Goal: Information Seeking & Learning: Check status

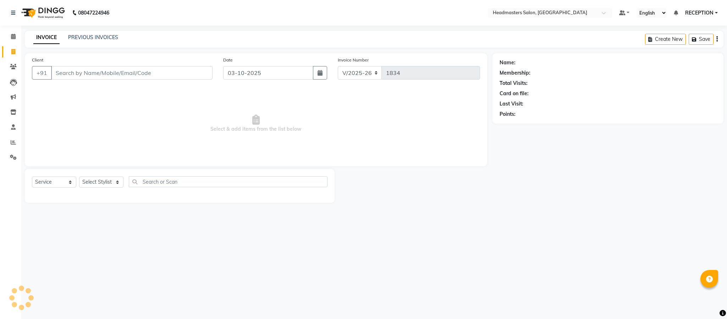
select select "3454"
select select "service"
click at [13, 67] on icon at bounding box center [13, 66] width 7 height 5
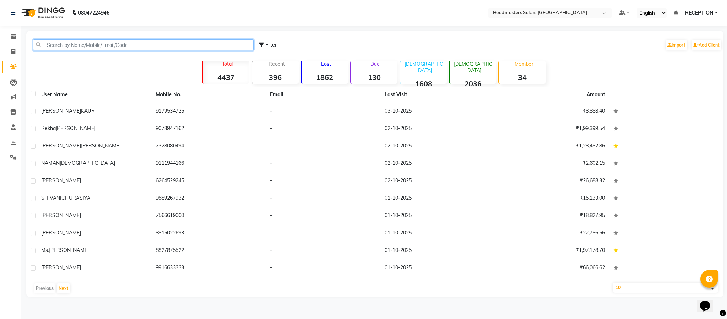
click at [77, 45] on input "text" at bounding box center [143, 44] width 221 height 11
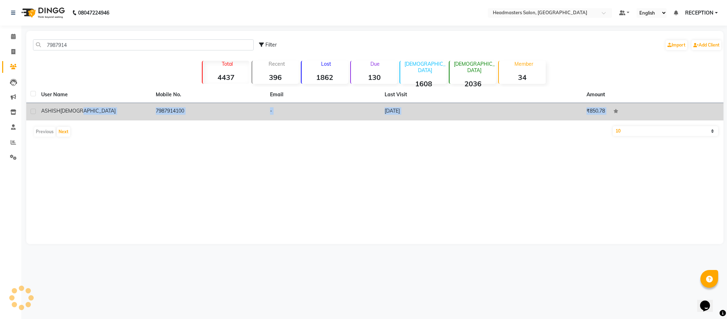
drag, startPoint x: 133, startPoint y: 124, endPoint x: 133, endPoint y: 112, distance: 12.1
click at [133, 112] on div "User Name Mobile No. Email Last Visit Amount ASHISH HASIJA 7987914100 - 05-01-2…" at bounding box center [374, 114] width 697 height 54
click at [133, 112] on div "ASHISH HASIJA" at bounding box center [94, 110] width 106 height 7
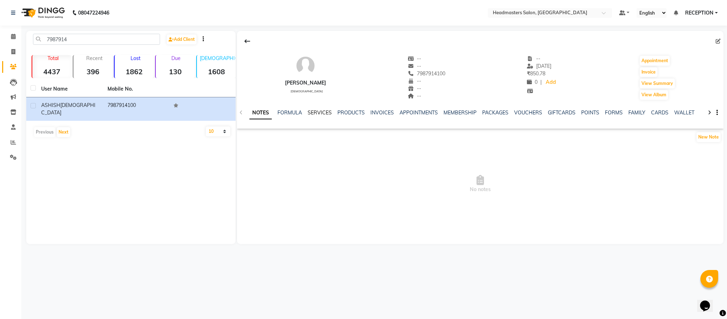
click at [325, 112] on link "SERVICES" at bounding box center [320, 112] width 24 height 6
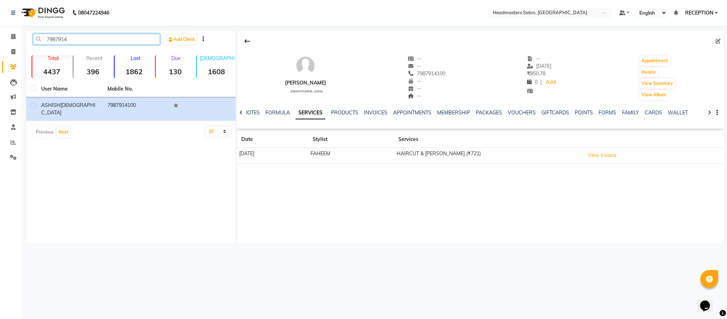
click at [106, 42] on input "7987914" at bounding box center [96, 39] width 127 height 11
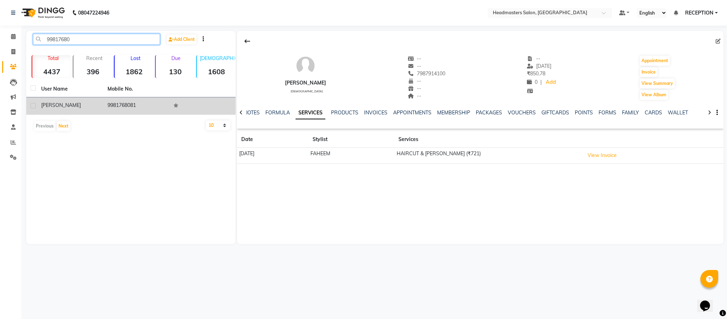
type input "99817680"
click at [120, 109] on td "9981768081" at bounding box center [136, 105] width 66 height 17
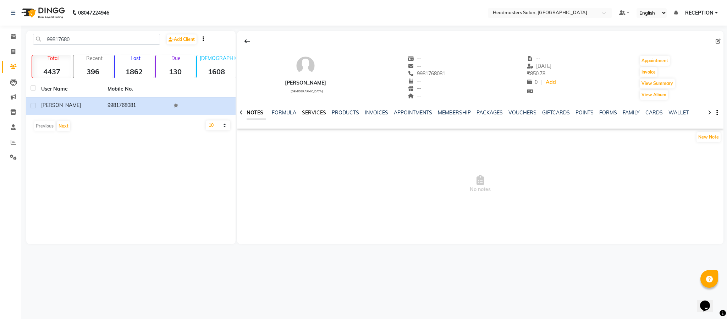
click at [318, 110] on link "SERVICES" at bounding box center [314, 112] width 24 height 6
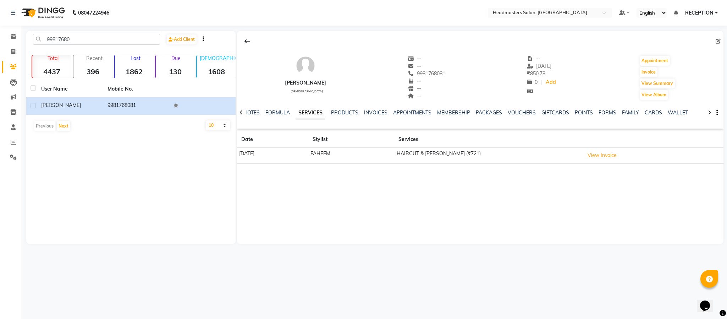
click at [318, 110] on link "SERVICES" at bounding box center [311, 112] width 30 height 13
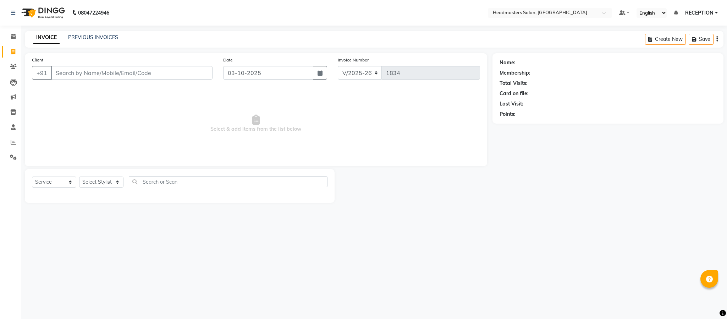
select select "3454"
select select "service"
click at [111, 38] on link "PREVIOUS INVOICES" at bounding box center [93, 37] width 50 height 6
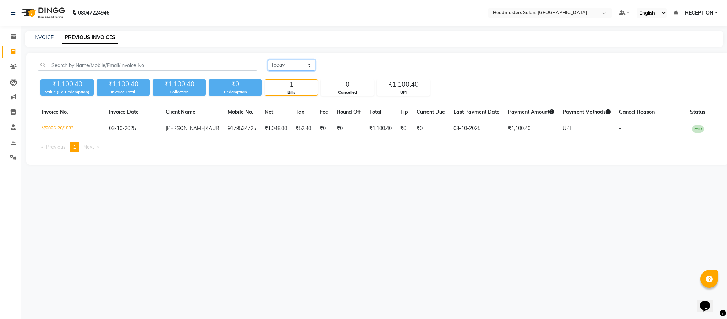
click at [293, 65] on select "[DATE] [DATE] Custom Range" at bounding box center [292, 65] width 48 height 11
click at [268, 60] on select "[DATE] [DATE] Custom Range" at bounding box center [292, 65] width 48 height 11
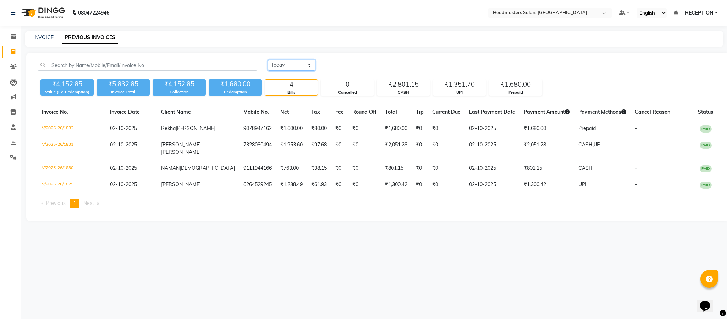
click at [301, 67] on select "[DATE] [DATE] Custom Range" at bounding box center [292, 65] width 48 height 11
click at [268, 60] on select "[DATE] [DATE] Custom Range" at bounding box center [292, 65] width 48 height 11
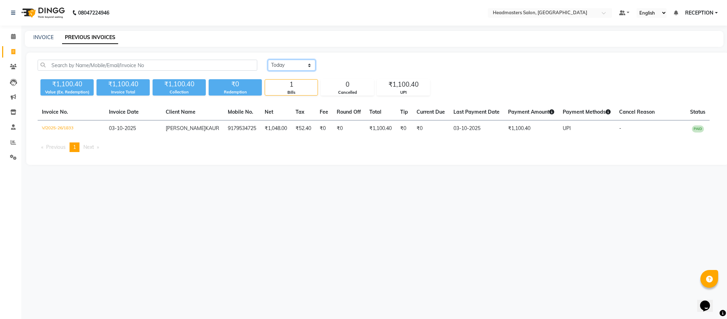
click at [294, 67] on select "[DATE] [DATE] Custom Range" at bounding box center [292, 65] width 48 height 11
select select "range"
click at [268, 60] on select "[DATE] [DATE] Custom Range" at bounding box center [292, 65] width 48 height 11
click at [346, 65] on input "03-10-2025" at bounding box center [350, 65] width 50 height 10
select select "10"
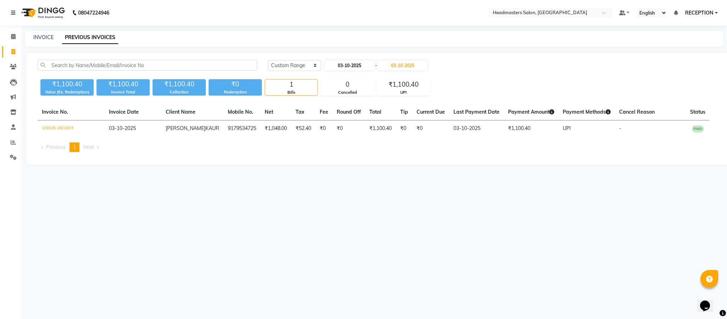
select select "2025"
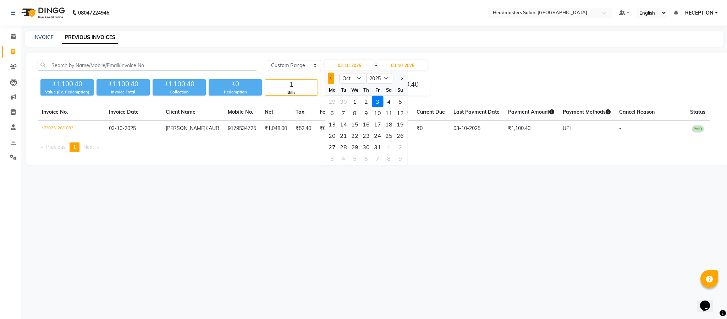
click at [329, 76] on button "Previous month" at bounding box center [331, 78] width 6 height 11
click at [402, 75] on button "Next month" at bounding box center [401, 78] width 6 height 11
select select "10"
click at [353, 100] on div "1" at bounding box center [354, 101] width 11 height 11
type input "01-10-2025"
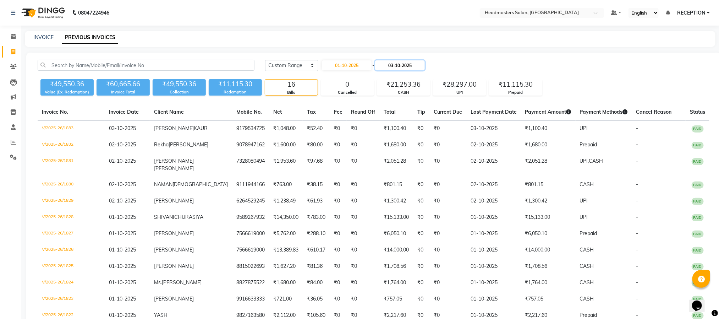
click at [403, 65] on input "03-10-2025" at bounding box center [400, 65] width 50 height 10
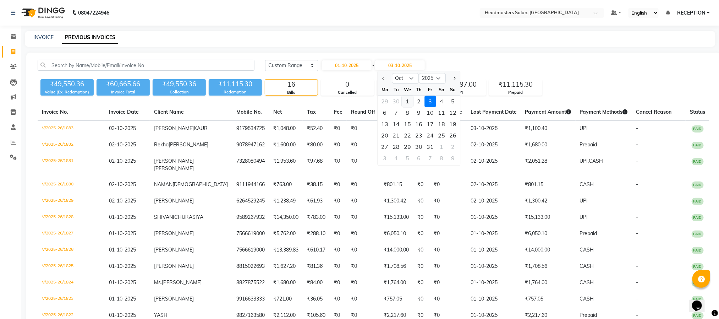
click at [407, 100] on div "1" at bounding box center [407, 101] width 11 height 11
type input "01-10-2025"
